Goal: Task Accomplishment & Management: Use online tool/utility

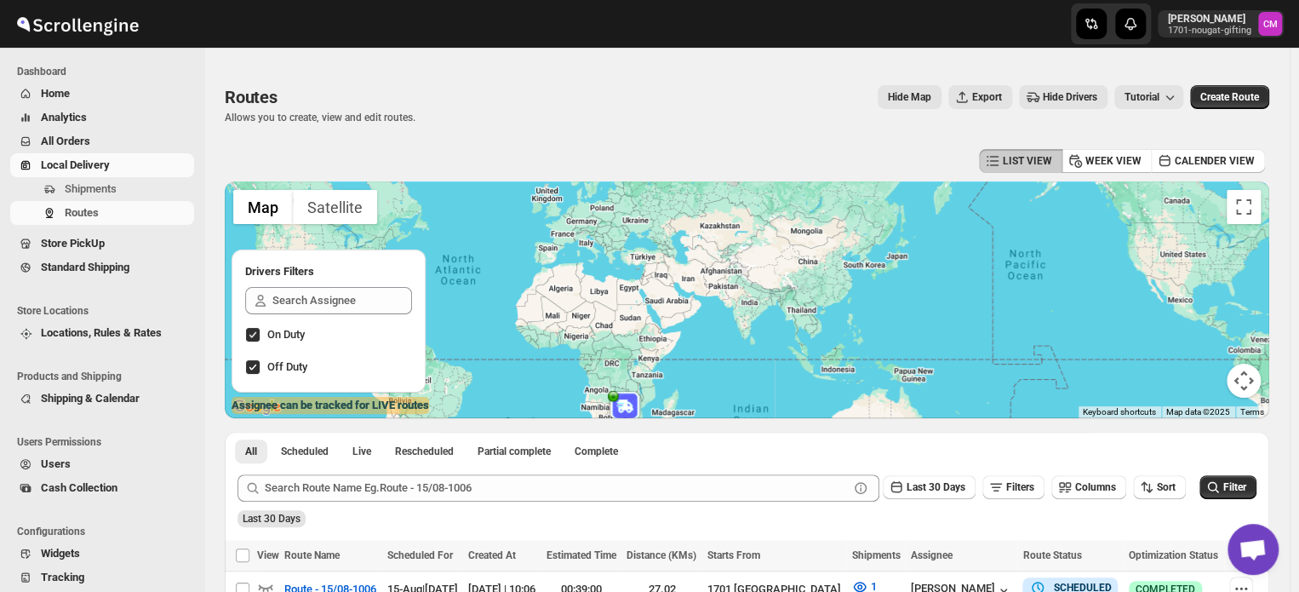
click at [71, 169] on span "Local Delivery" at bounding box center [75, 164] width 69 height 13
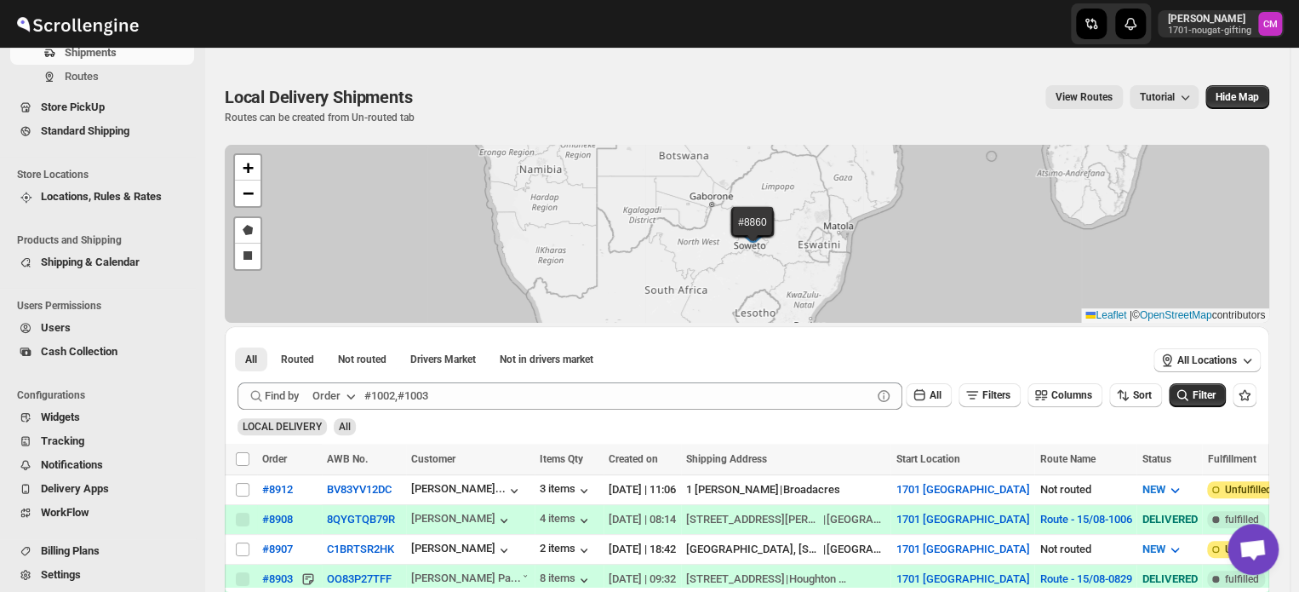
scroll to position [143, 0]
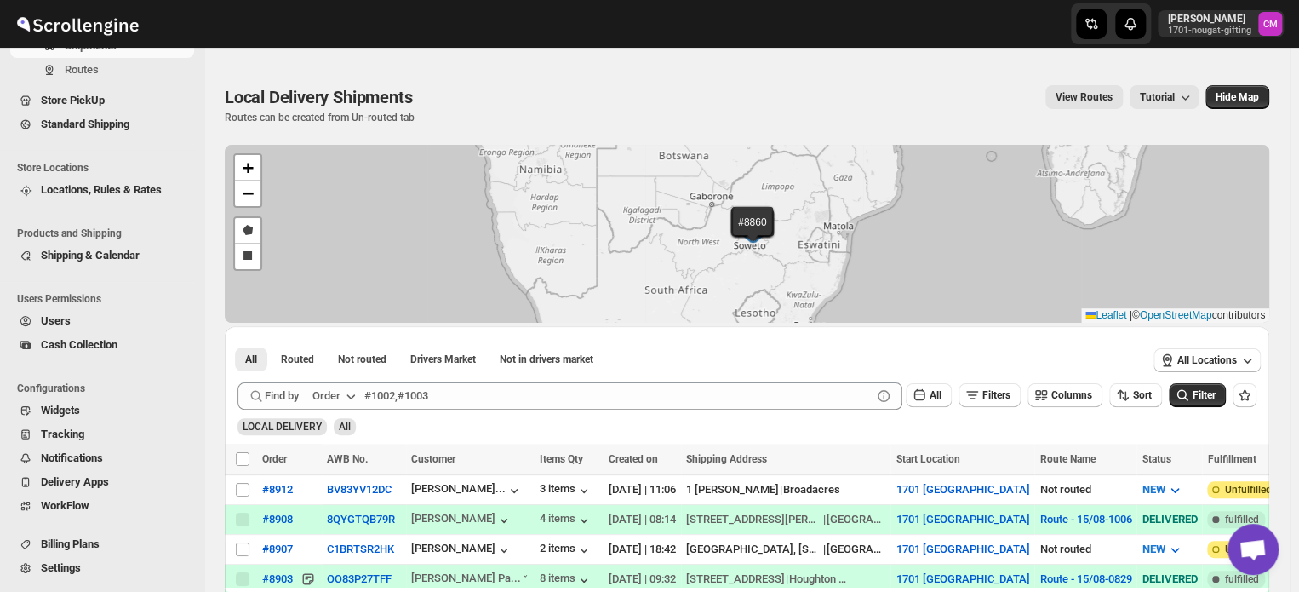
click at [78, 124] on span "Standard Shipping" at bounding box center [85, 123] width 89 height 13
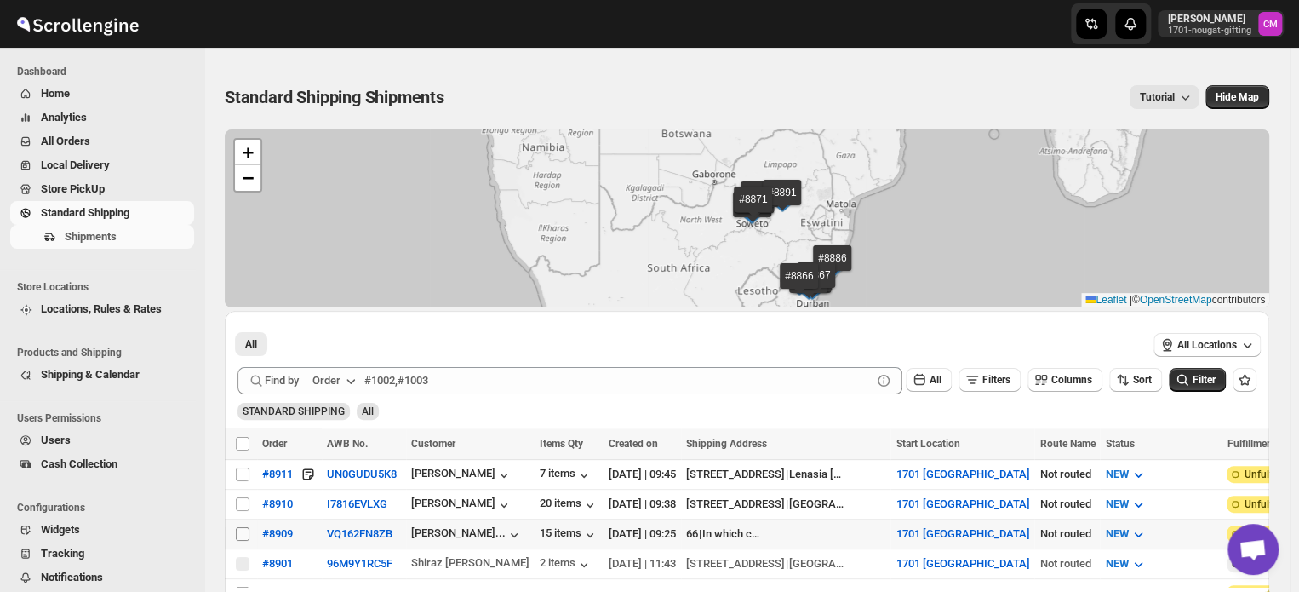
click at [244, 530] on input "Select shipment" at bounding box center [243, 534] width 14 height 14
checkbox input "true"
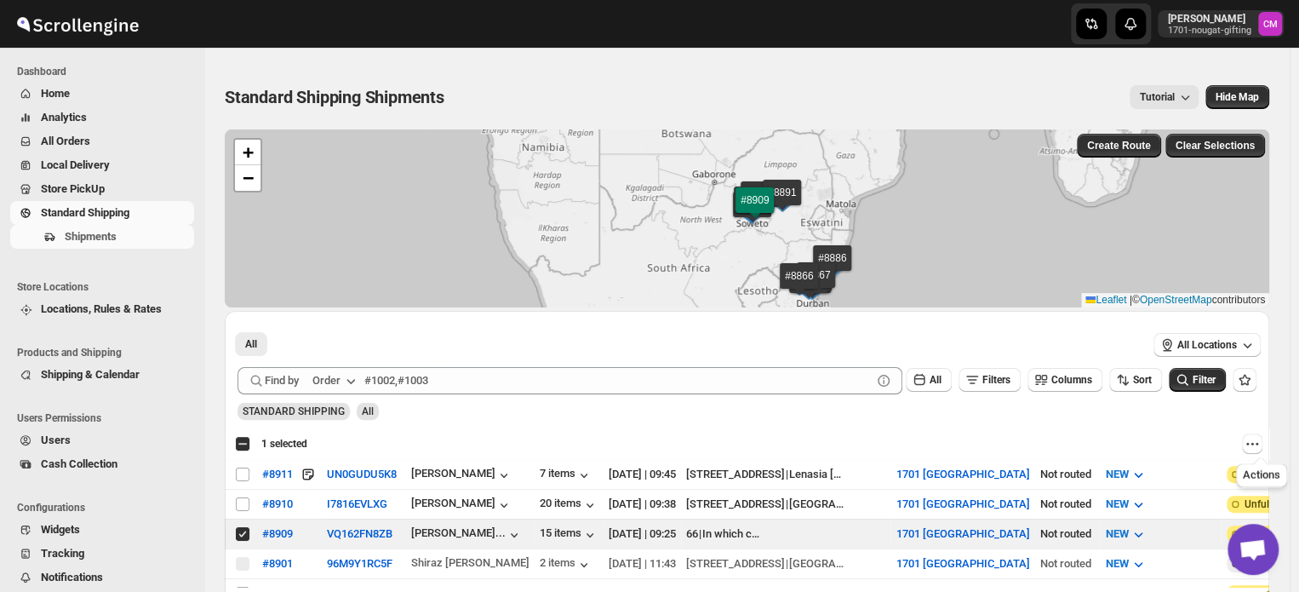
click at [1257, 455] on div "Actions" at bounding box center [1262, 471] width 58 height 37
click at [1258, 445] on icon "Actions" at bounding box center [1252, 443] width 17 height 17
click at [1222, 476] on span "MOVE TO LOCAL DELIVERY" at bounding box center [1193, 476] width 135 height 13
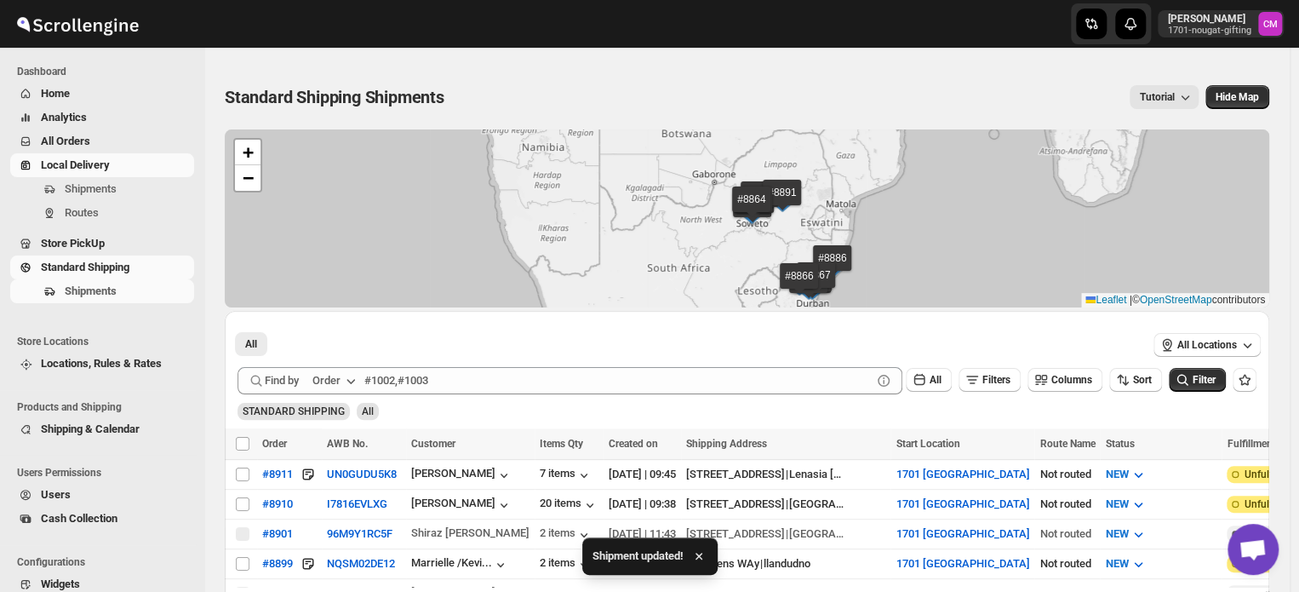
click at [82, 173] on span "Local Delivery" at bounding box center [116, 165] width 150 height 17
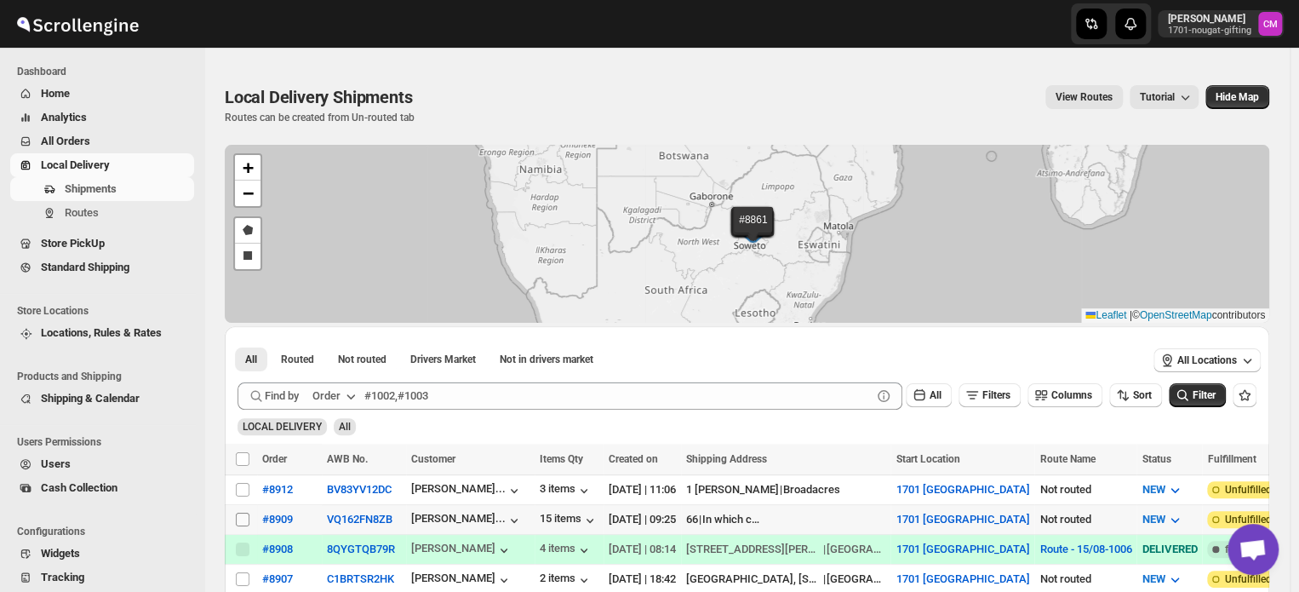
click at [243, 515] on input "Select shipment" at bounding box center [243, 519] width 14 height 14
checkbox input "true"
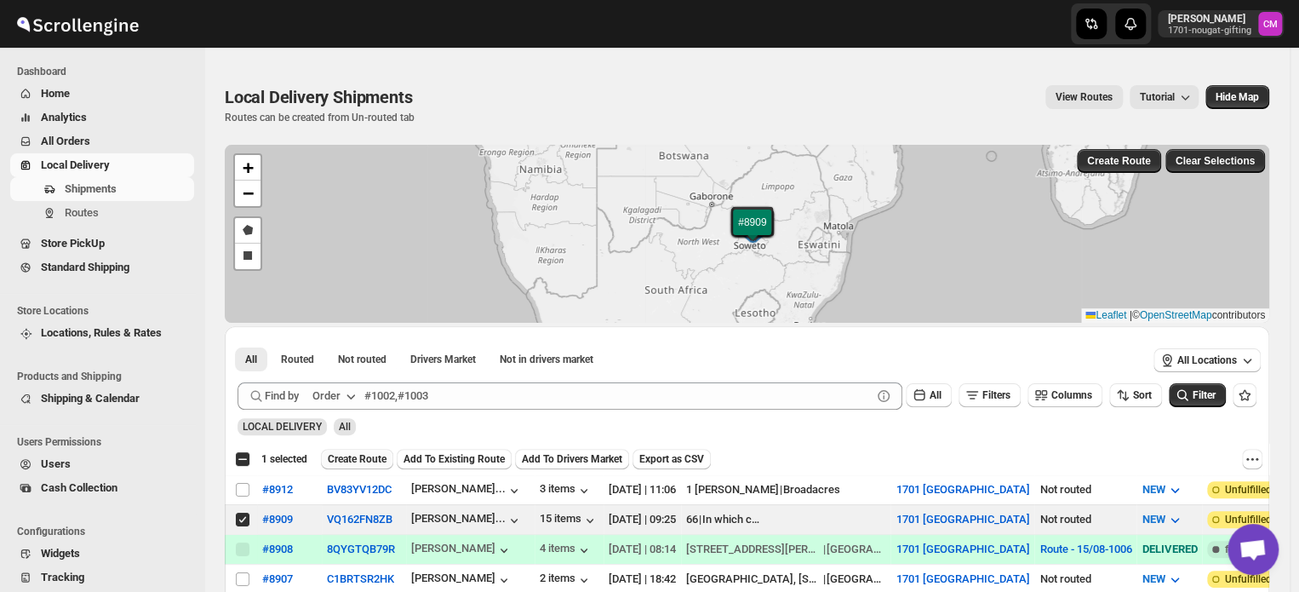
click at [365, 460] on span "Create Route" at bounding box center [357, 459] width 59 height 14
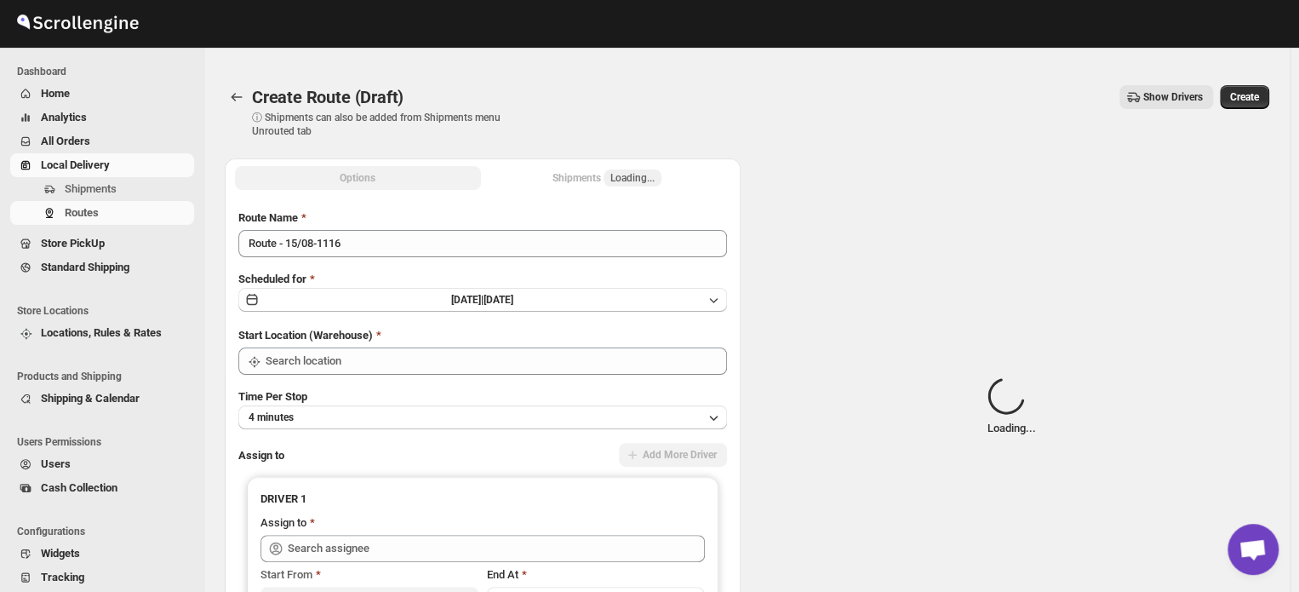
type input "1701 [GEOGRAPHIC_DATA]"
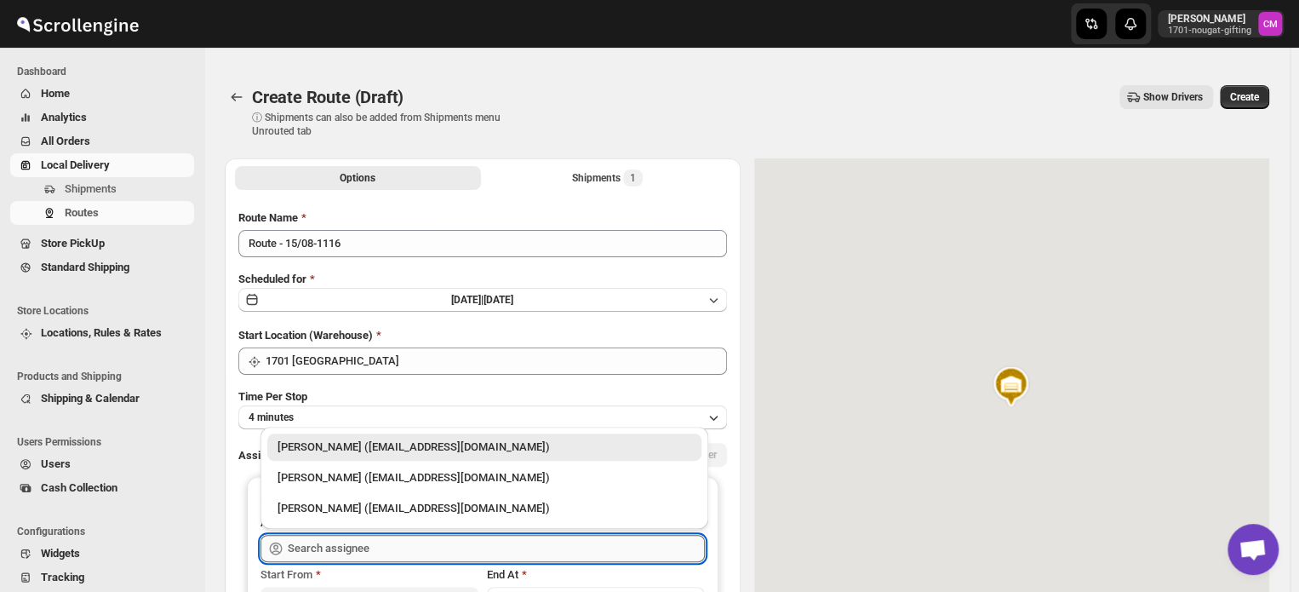
click at [297, 548] on input "text" at bounding box center [496, 548] width 417 height 27
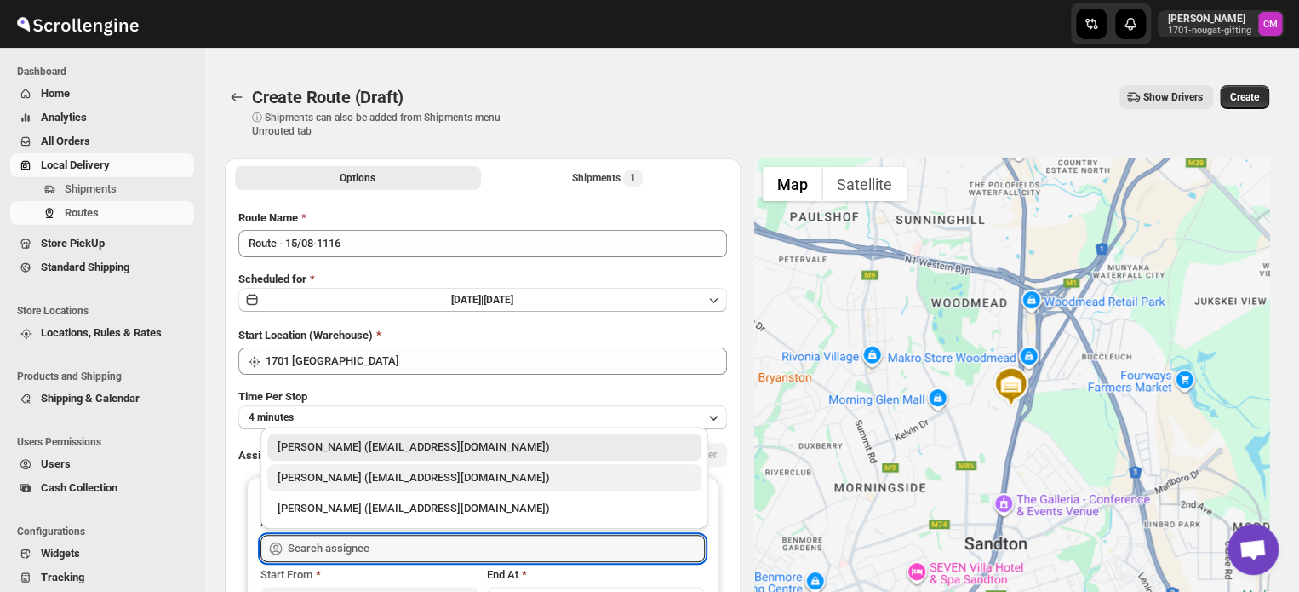
click at [329, 483] on div "[PERSON_NAME] ([EMAIL_ADDRESS][DOMAIN_NAME])" at bounding box center [485, 477] width 414 height 17
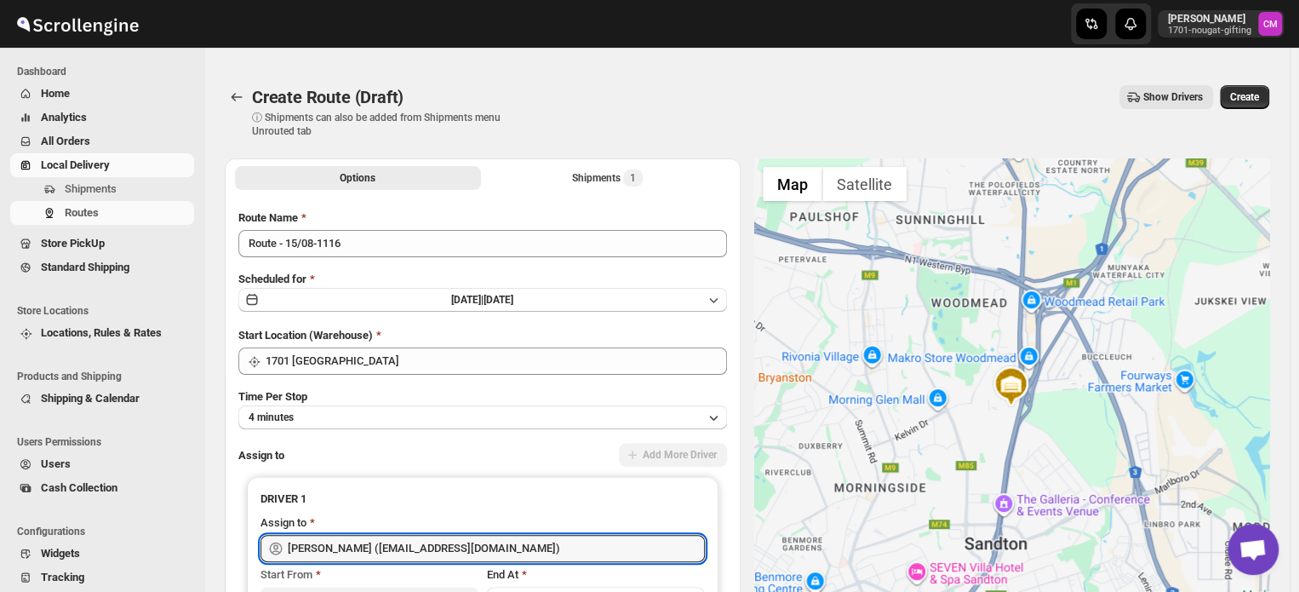
type input "[PERSON_NAME] ([EMAIL_ADDRESS][DOMAIN_NAME])"
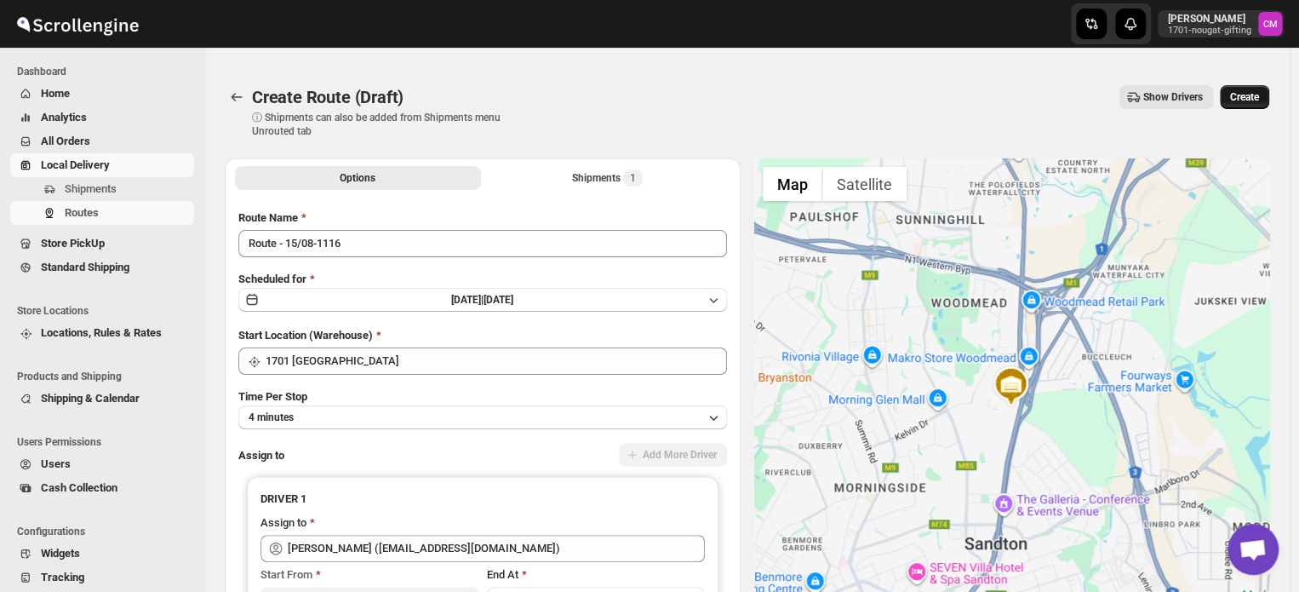
click at [1246, 98] on span "Create" at bounding box center [1244, 97] width 29 height 14
